Goal: Task Accomplishment & Management: Use online tool/utility

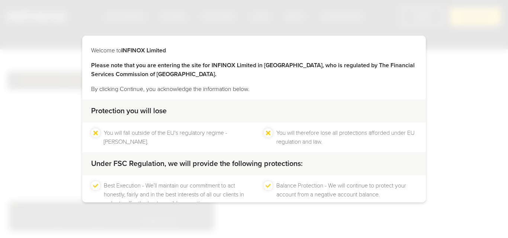
click at [215, 221] on div "CONTINUE" at bounding box center [215, 230] width 54 height 18
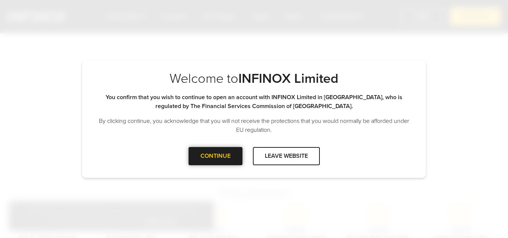
drag, startPoint x: 422, startPoint y: 171, endPoint x: 216, endPoint y: 163, distance: 205.7
click at [216, 163] on div "Welcome to INFINOX Limited Please note that you are entering the site for INFIN…" at bounding box center [254, 119] width 508 height 238
click at [216, 163] on div "CONTINUE" at bounding box center [215, 156] width 54 height 18
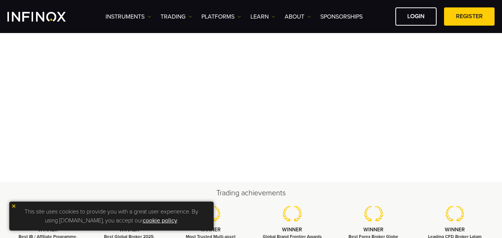
scroll to position [0, 0]
click at [14, 207] on img at bounding box center [13, 206] width 5 height 5
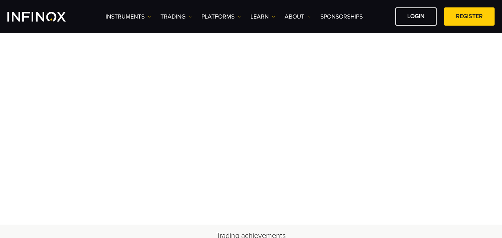
scroll to position [149, 0]
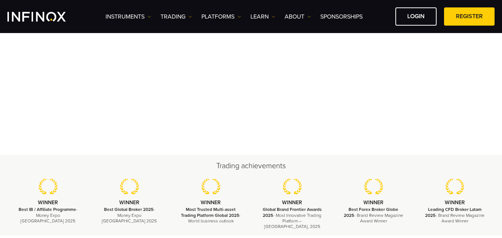
click at [56, 224] on ul "WINNER Best IB / Affiliate Programme - Money Expo [GEOGRAPHIC_DATA] 2025 WINNER…" at bounding box center [250, 204] width 487 height 51
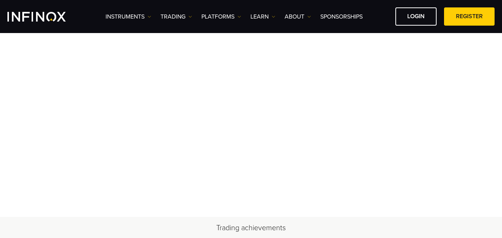
scroll to position [89, 0]
